Goal: Information Seeking & Learning: Learn about a topic

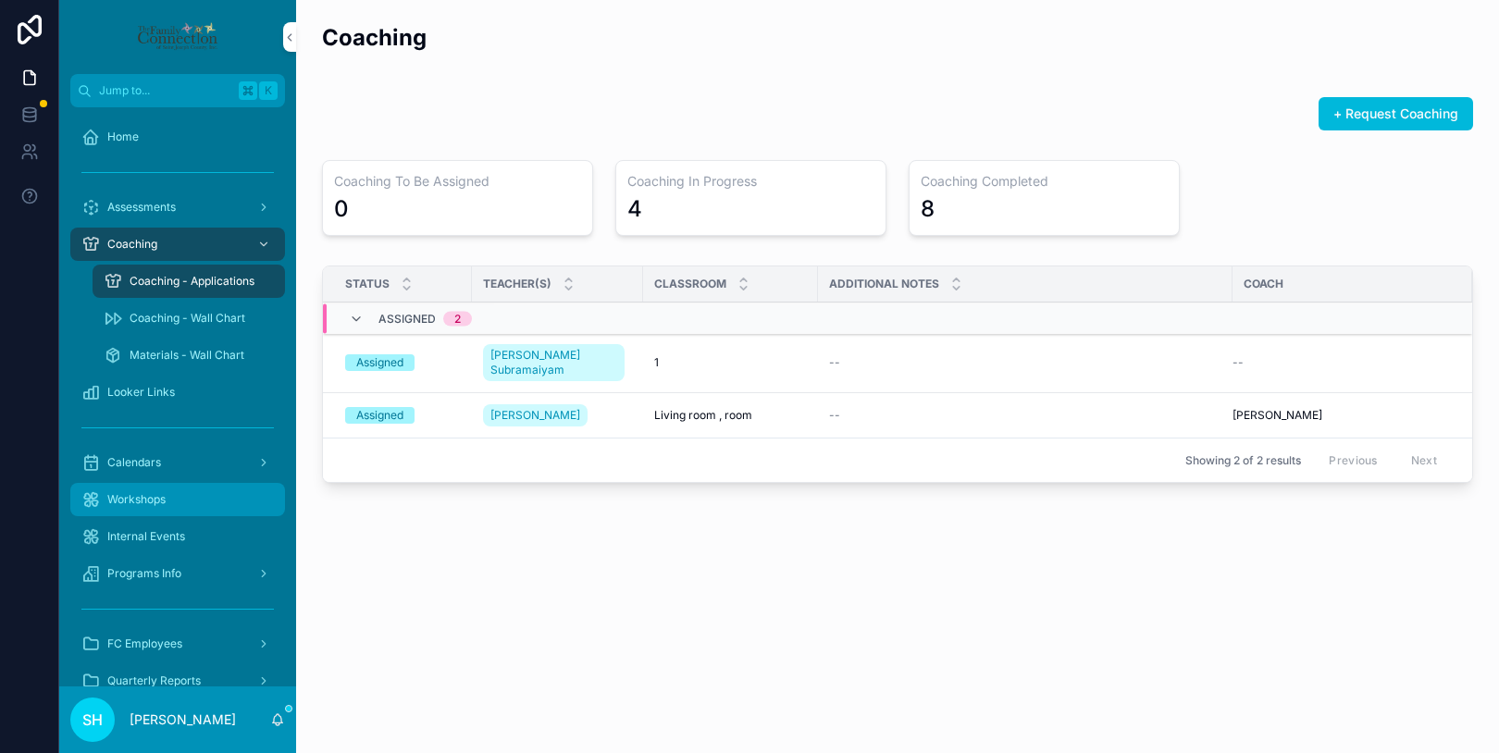
click at [161, 509] on div "Workshops" at bounding box center [177, 500] width 192 height 30
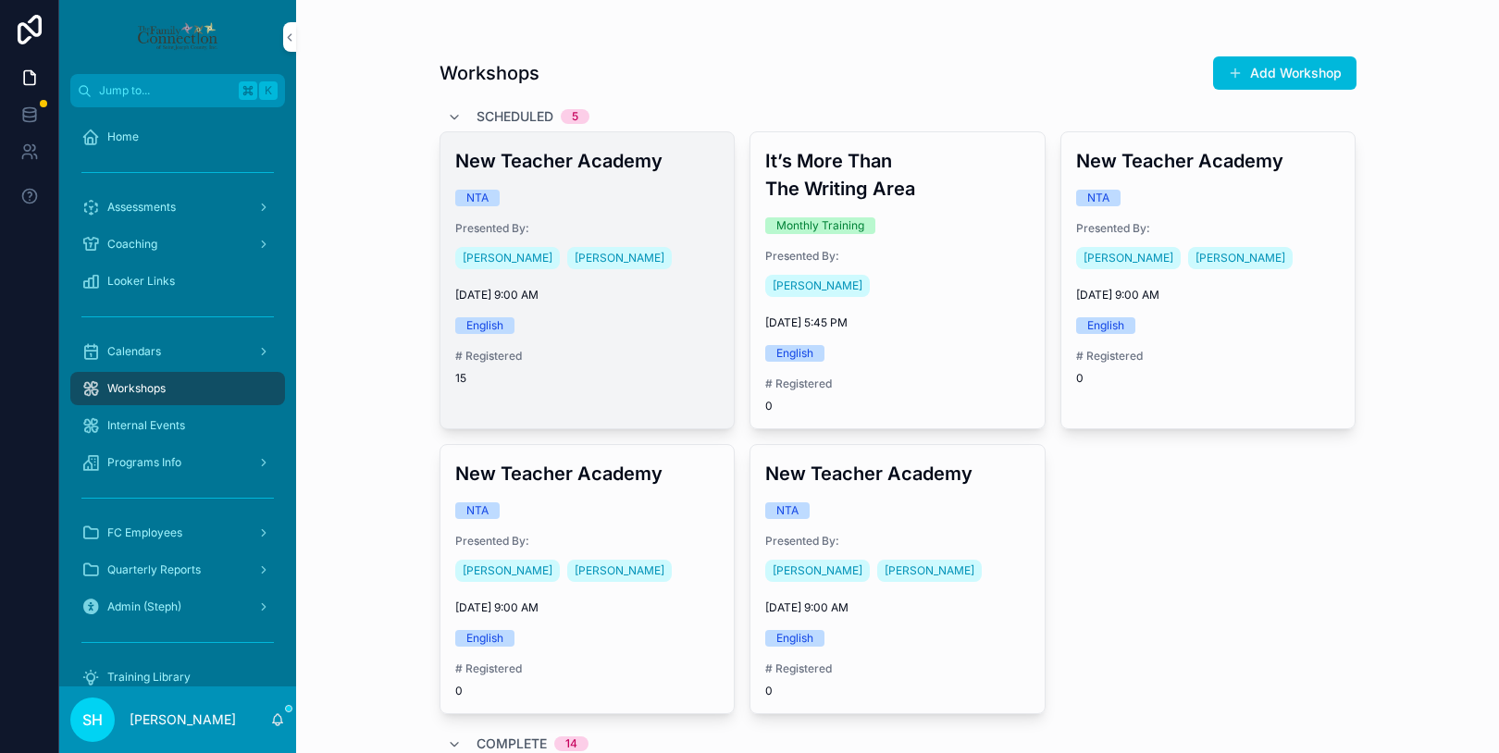
click at [666, 343] on div "New Teacher Academy NTA Presented By: [PERSON_NAME] [PERSON_NAME] [DATE] 9:00 A…" at bounding box center [587, 266] width 294 height 268
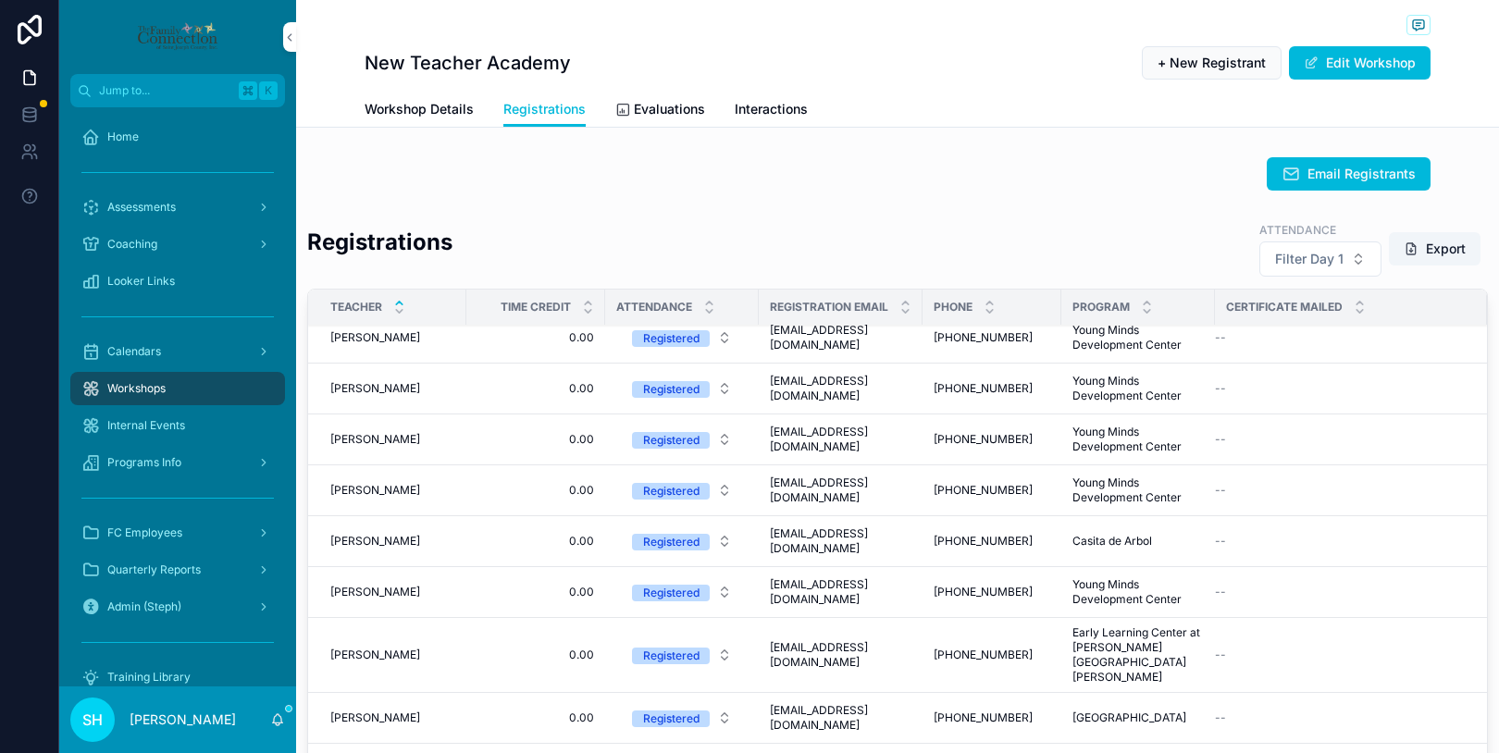
scroll to position [278, 0]
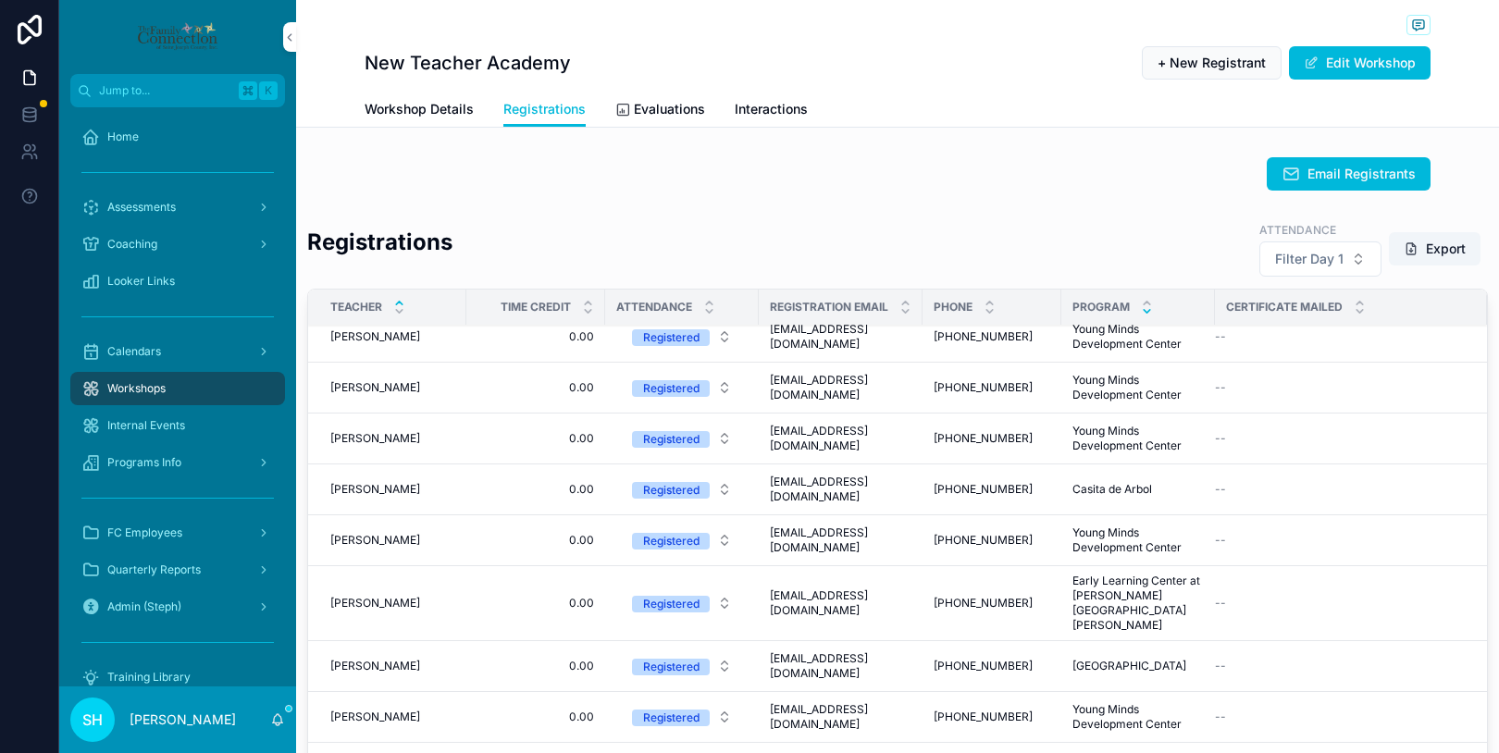
click at [1144, 311] on icon "scrollable content" at bounding box center [1147, 311] width 6 height 3
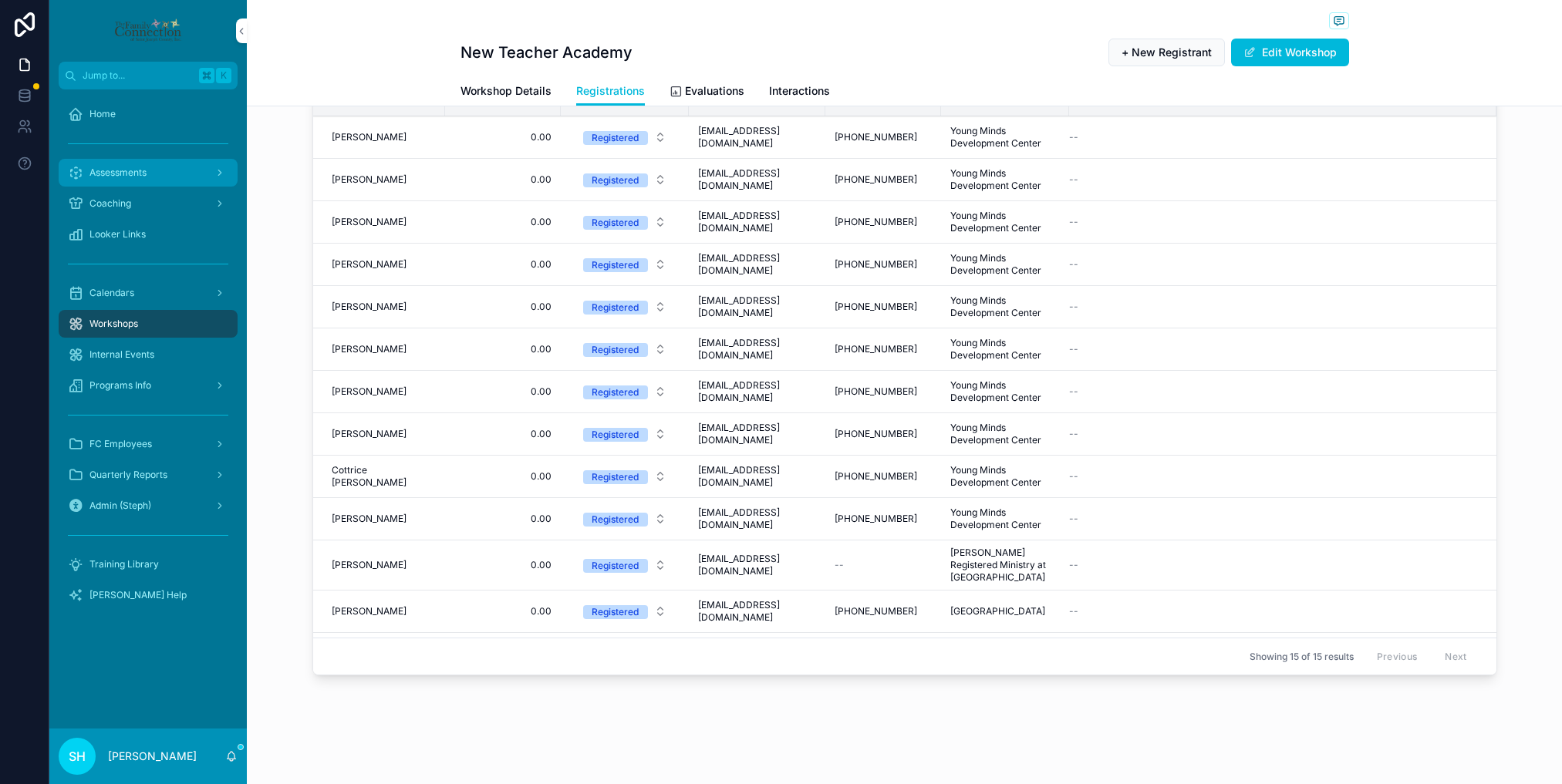
click at [133, 178] on span "Assessments" at bounding box center [118, 172] width 57 height 12
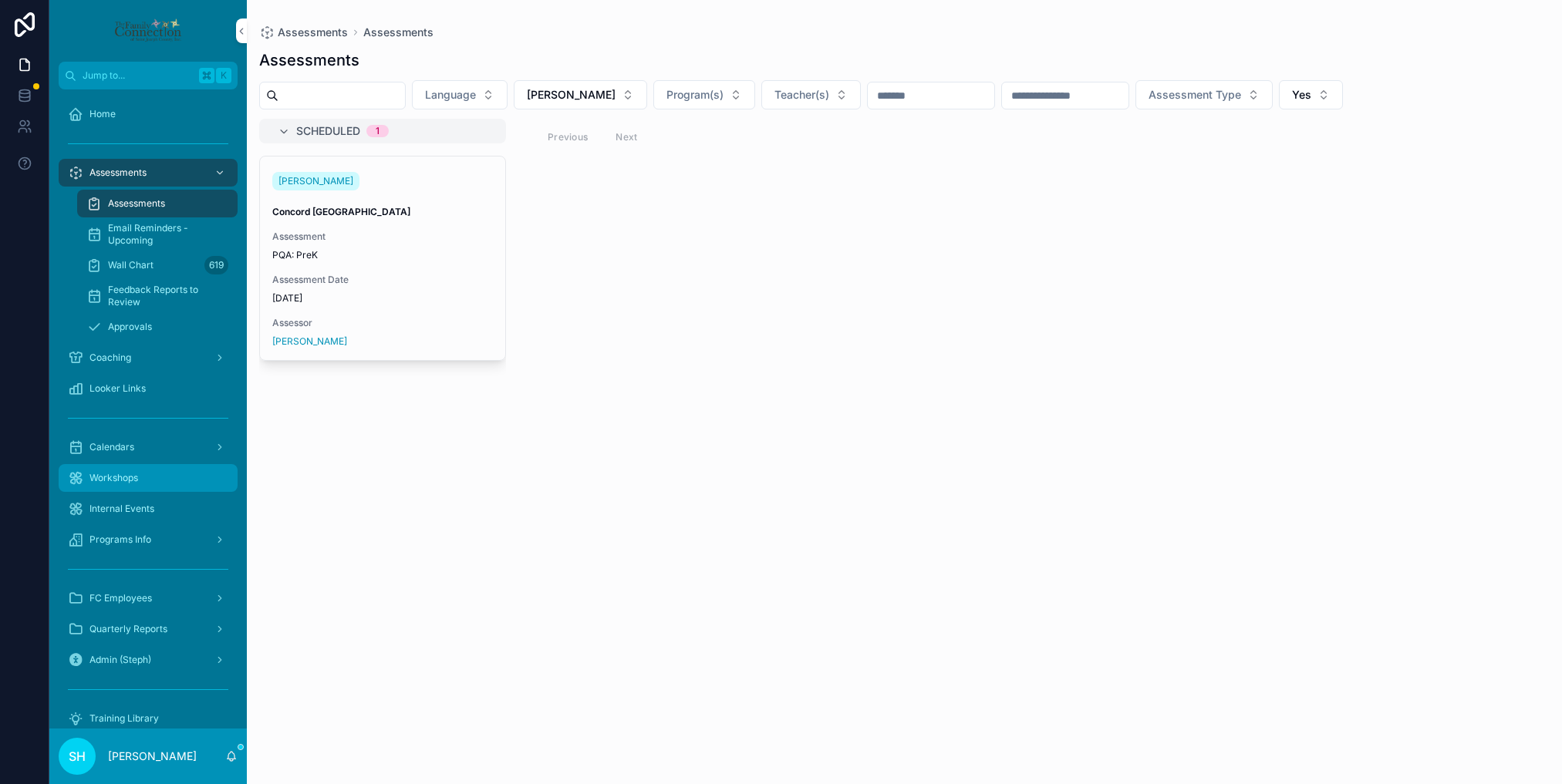
click at [119, 472] on span "Workshops" at bounding box center [113, 477] width 48 height 12
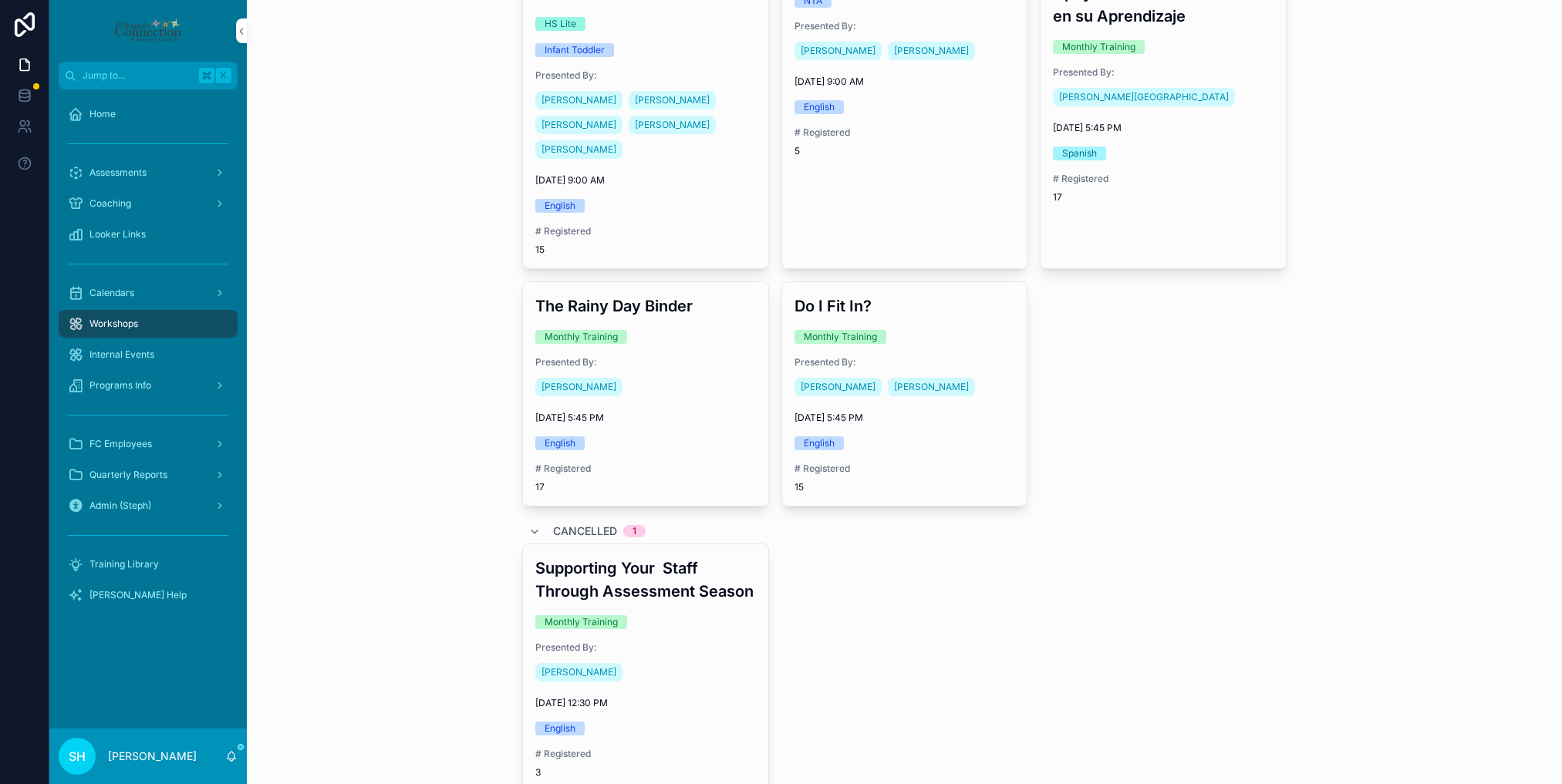
scroll to position [1500, 0]
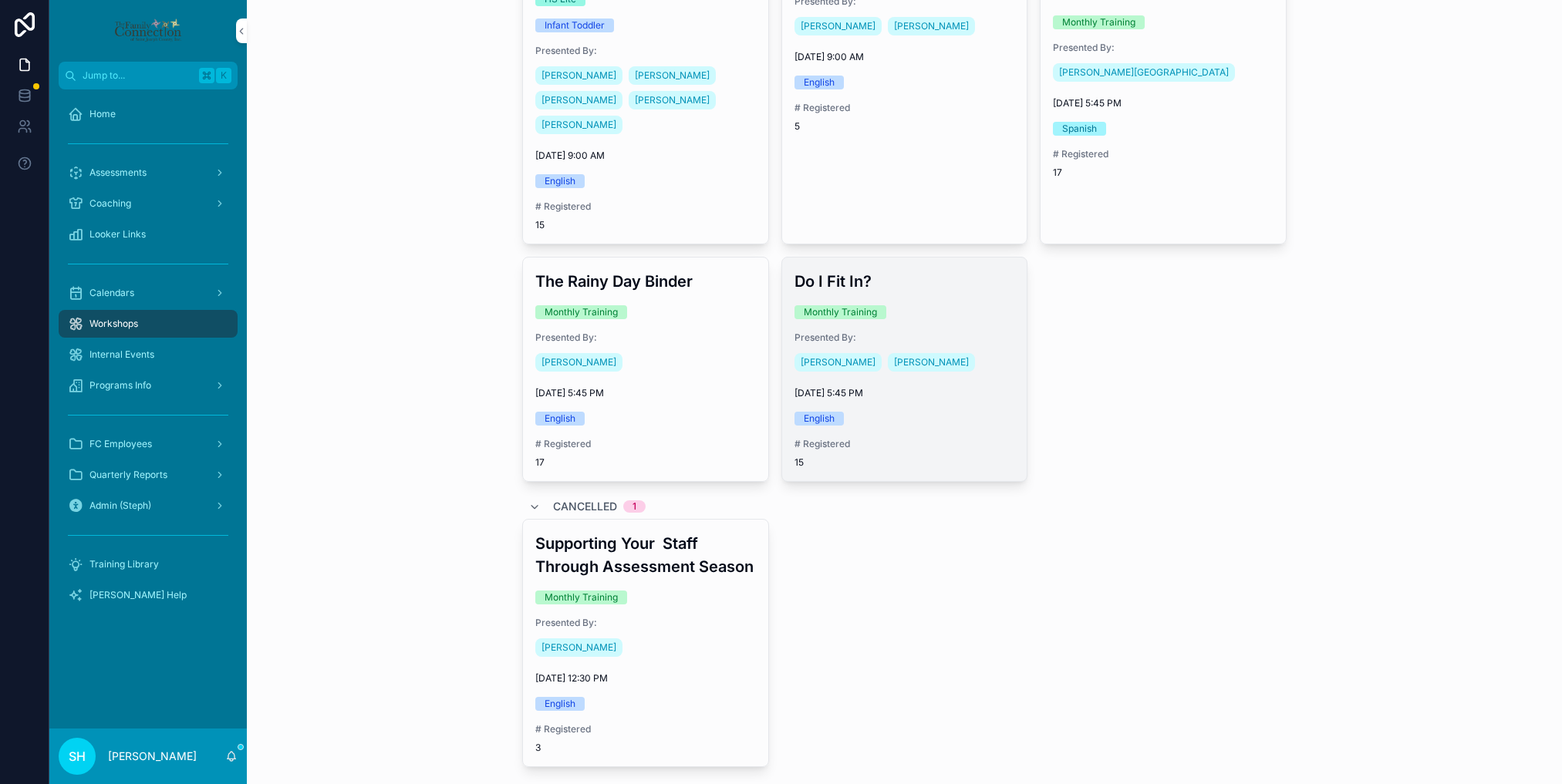
click at [980, 332] on span "Presented By:" at bounding box center [904, 337] width 221 height 12
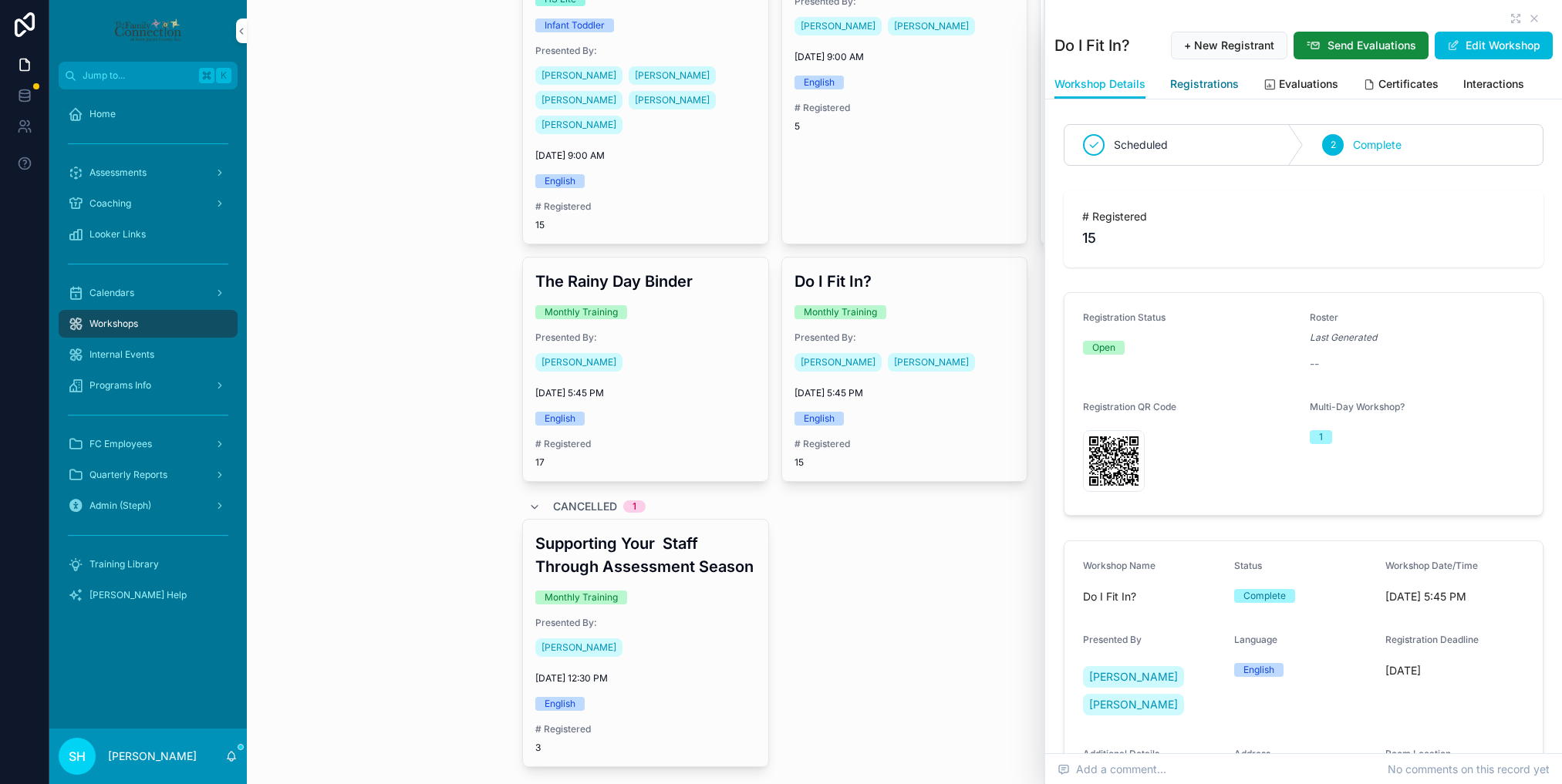
click at [1224, 82] on span "Registrations" at bounding box center [1204, 84] width 68 height 16
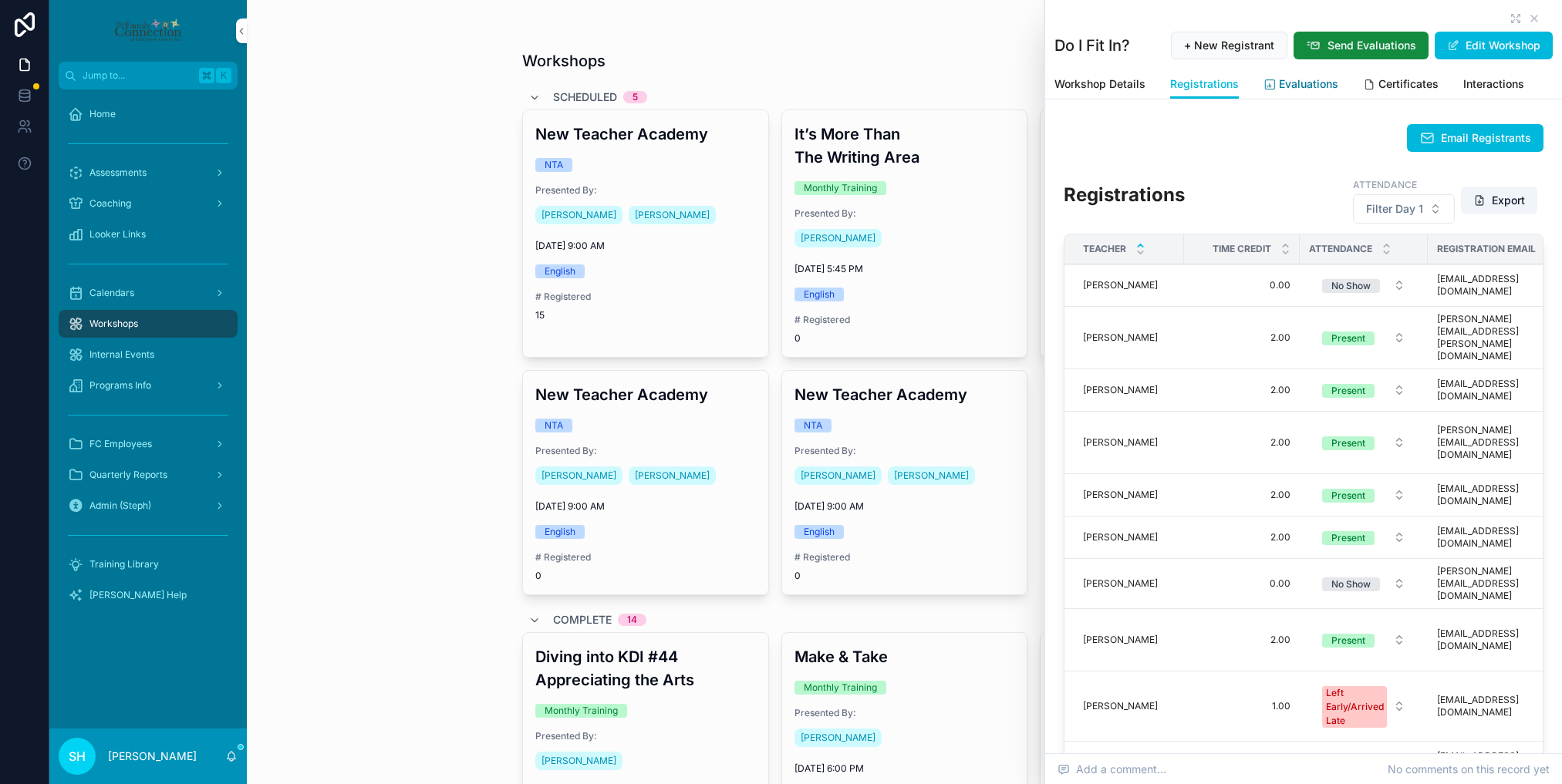
click at [1249, 87] on span "Evaluations" at bounding box center [1308, 84] width 59 height 16
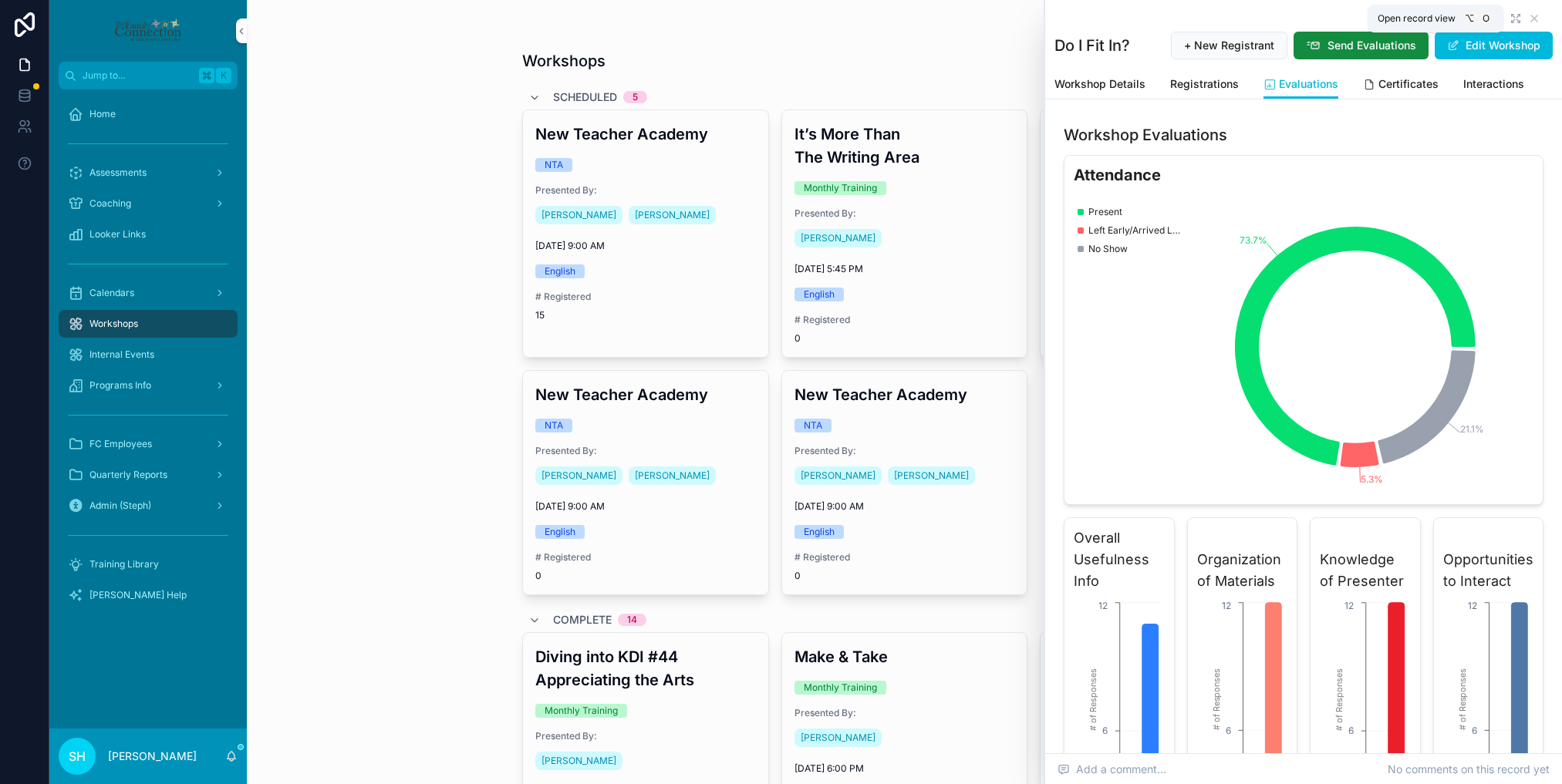
click at [1249, 17] on icon "scrollable content" at bounding box center [1518, 17] width 3 height 3
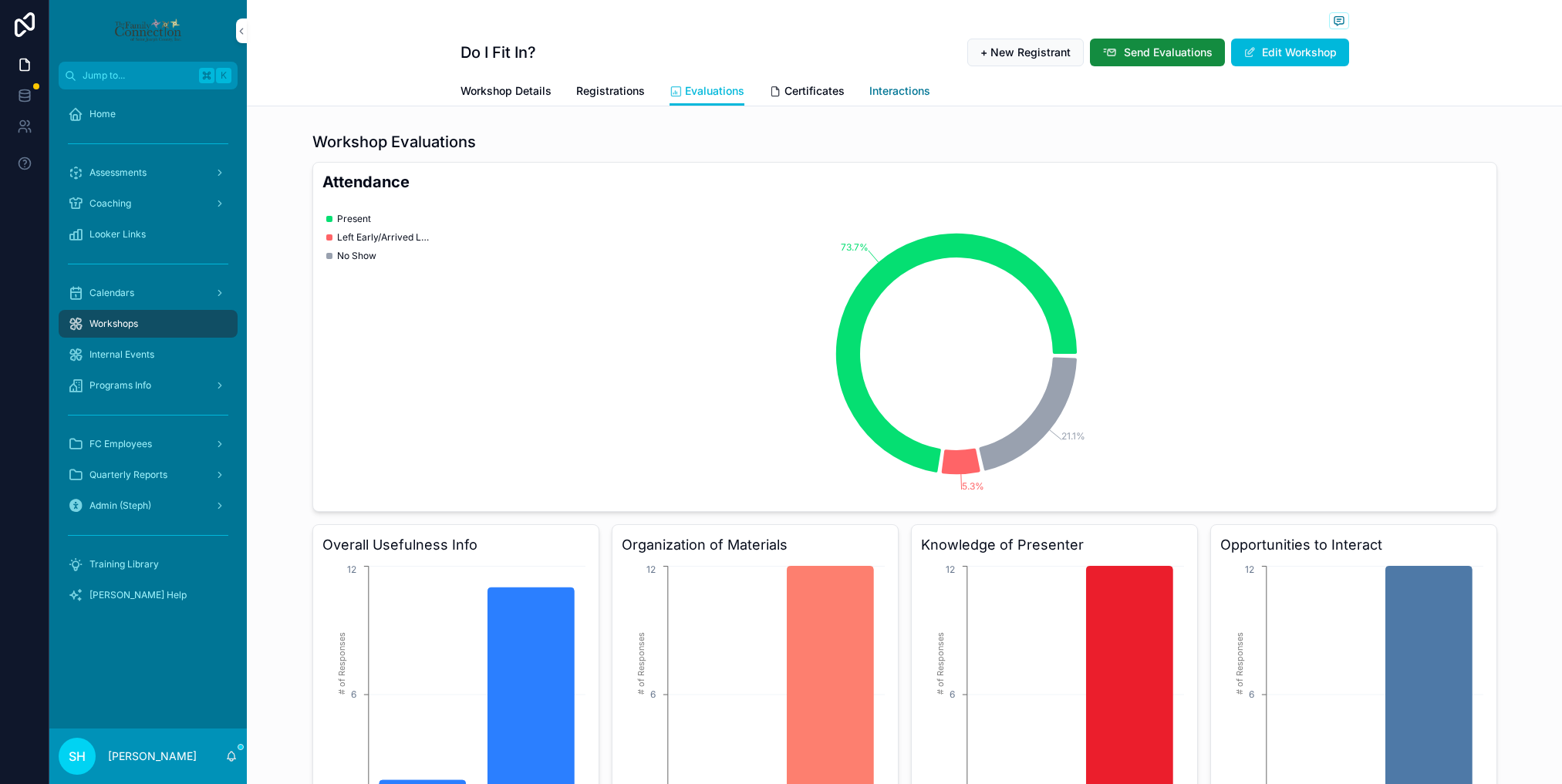
click at [914, 92] on span "Interactions" at bounding box center [899, 91] width 61 height 16
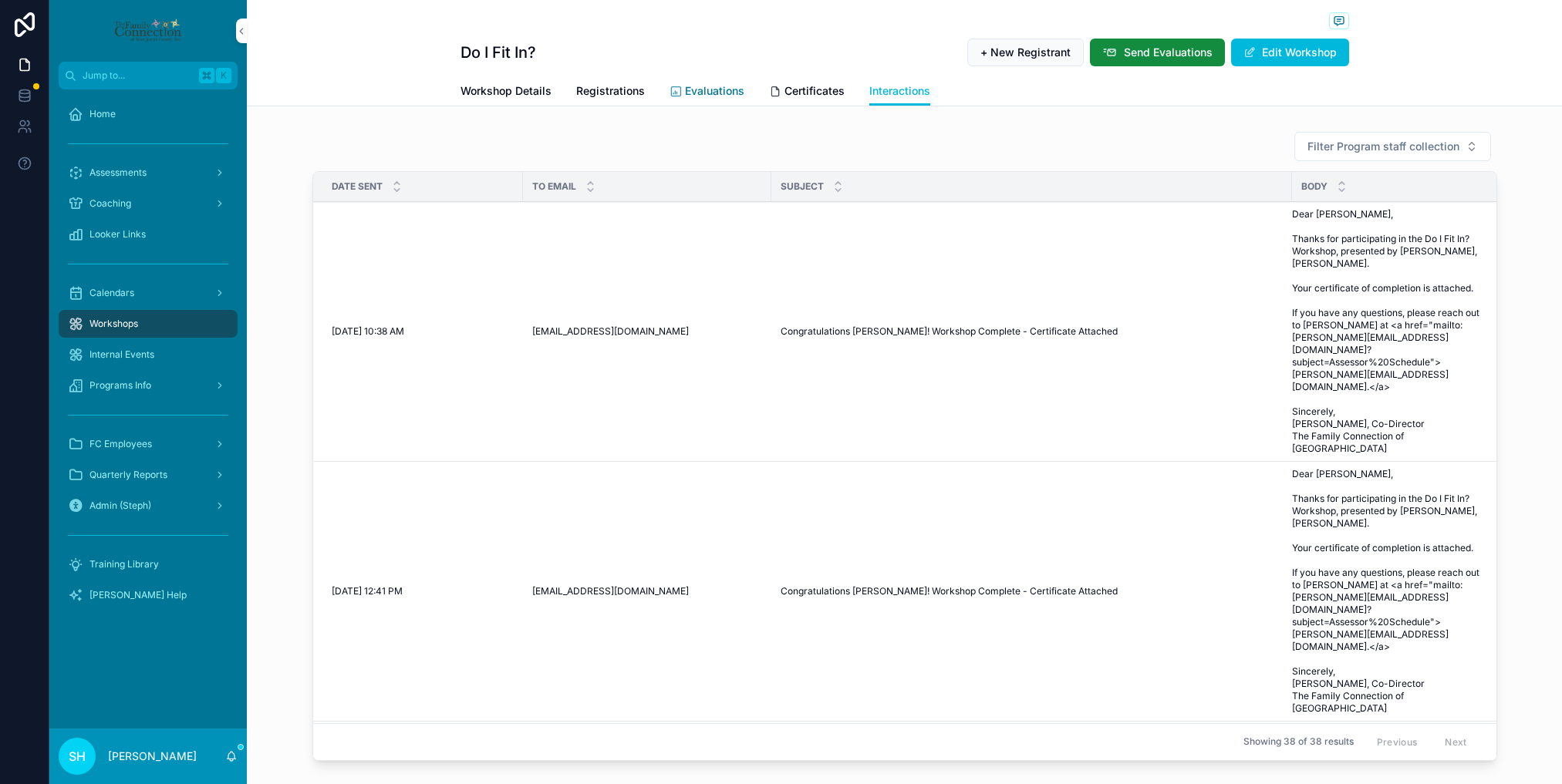
click at [697, 88] on span "Evaluations" at bounding box center [714, 91] width 59 height 16
